Goal: Information Seeking & Learning: Learn about a topic

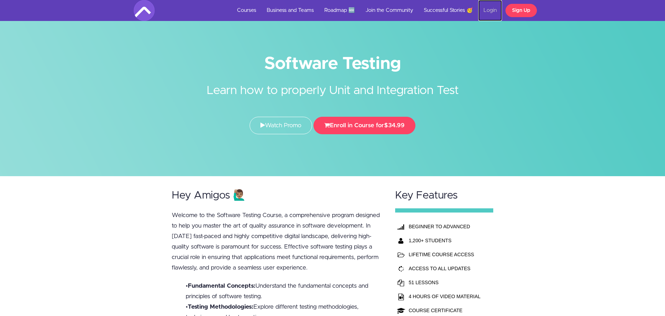
click at [500, 15] on link "Login" at bounding box center [490, 10] width 24 height 21
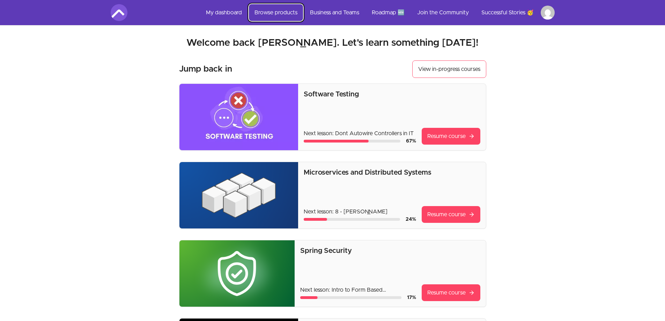
click at [276, 16] on link "Browse products" at bounding box center [276, 12] width 54 height 17
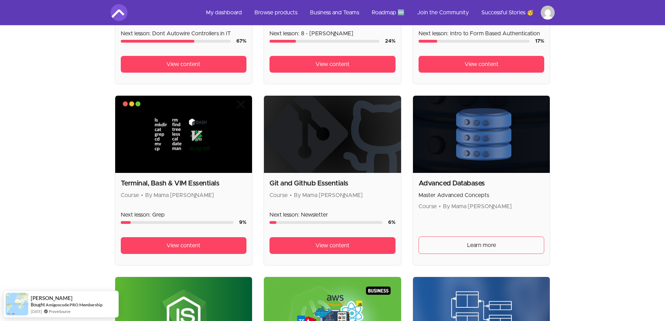
scroll to position [35, 0]
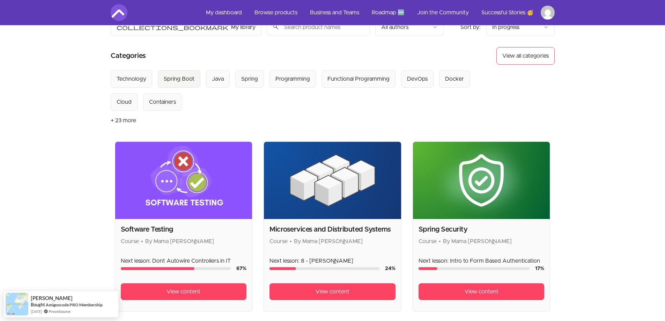
click at [191, 79] on div "Spring Boot" at bounding box center [179, 79] width 31 height 8
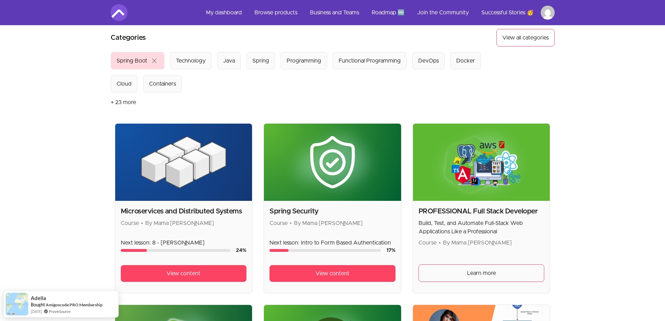
scroll to position [35, 0]
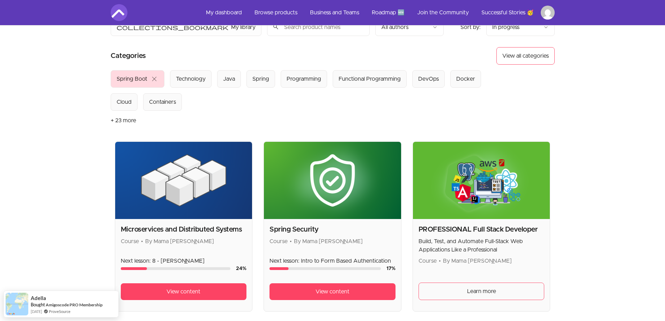
click at [159, 77] on Boot "Spring Boot close" at bounding box center [138, 78] width 54 height 17
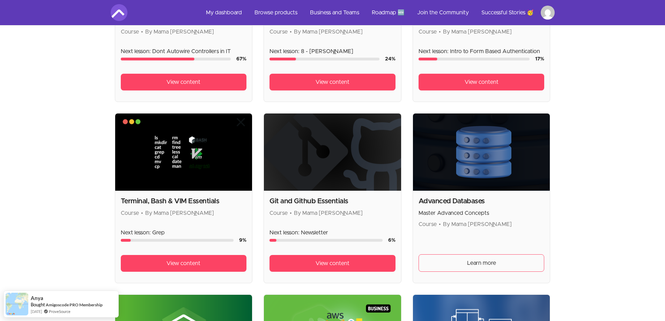
scroll to position [70, 0]
